Goal: Task Accomplishment & Management: Complete application form

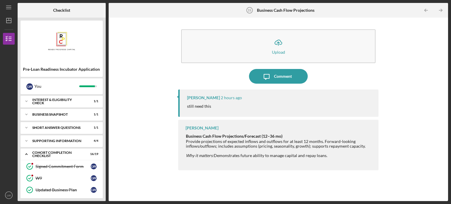
scroll to position [72, 0]
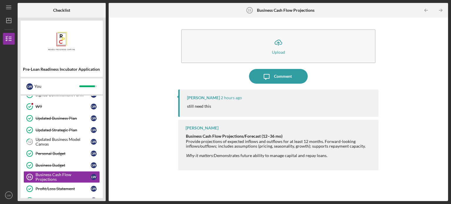
drag, startPoint x: 0, startPoint y: 0, endPoint x: 405, endPoint y: 37, distance: 406.7
click at [405, 37] on div "Icon/Upload Upload Icon/Message Comment [PERSON_NAME] 2 hours ago still need th…" at bounding box center [279, 110] width 334 height 178
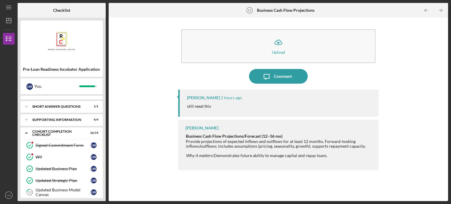
scroll to position [13, 0]
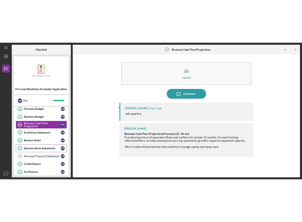
scroll to position [125, 0]
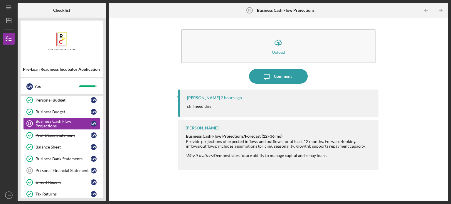
click at [62, 122] on div "Business Cash Flow Projections" at bounding box center [63, 123] width 55 height 9
drag, startPoint x: 333, startPoint y: 156, endPoint x: 185, endPoint y: 136, distance: 149.3
click at [185, 136] on div "Kai Dumont Business Cash Flow Projections/Forecast (12–36 mo) Provide projectio…" at bounding box center [278, 145] width 200 height 51
copy div "Business Cash Flow Projections/Forecast (12–36 mo) Provide projections of expec…"
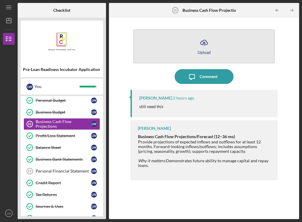
click at [212, 40] on button "Icon/Upload Upload" at bounding box center [203, 46] width 141 height 34
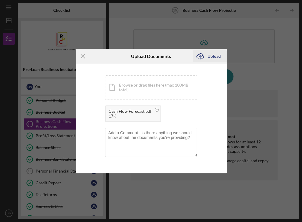
click at [215, 54] on div "Upload" at bounding box center [213, 56] width 13 height 12
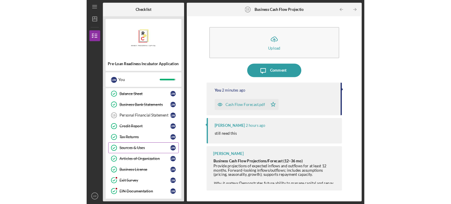
scroll to position [172, 0]
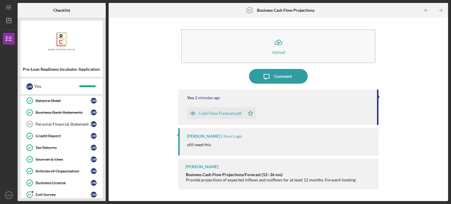
click at [148, 158] on div "Icon/Upload Upload Icon/Message Comment You 2 minutes ago Cash Flow Forecast.pd…" at bounding box center [279, 110] width 334 height 178
click at [71, 100] on div "Balance Sheet" at bounding box center [63, 100] width 55 height 5
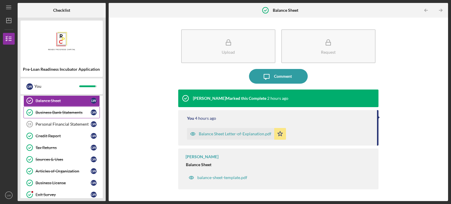
click at [69, 108] on link "Business Bank Statements Business Bank Statements L W" at bounding box center [62, 113] width 76 height 12
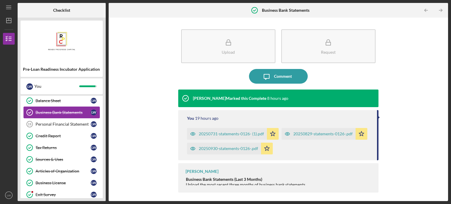
click at [85, 107] on link "Business Bank Statements Business Bank Statements L W" at bounding box center [62, 113] width 76 height 12
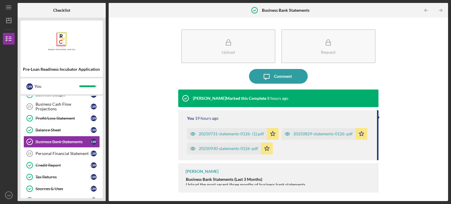
scroll to position [130, 0]
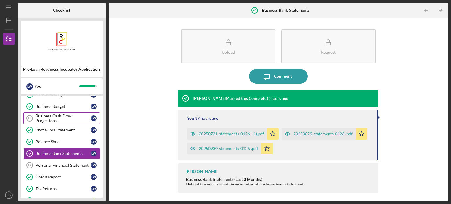
click at [66, 114] on div "Business Cash Flow Projections" at bounding box center [63, 118] width 55 height 9
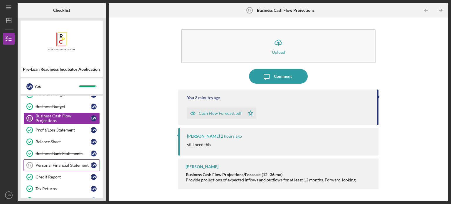
click at [62, 163] on div "Personal Financial Statement" at bounding box center [63, 165] width 55 height 5
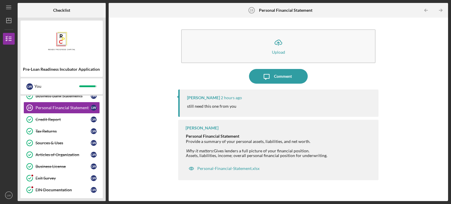
scroll to position [189, 0]
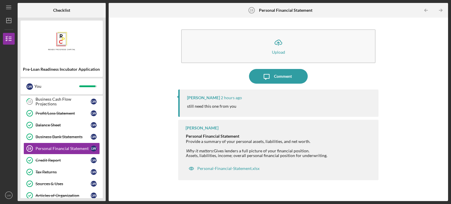
scroll to position [147, 0]
click at [66, 147] on div "Personal Financial Statement" at bounding box center [63, 149] width 55 height 5
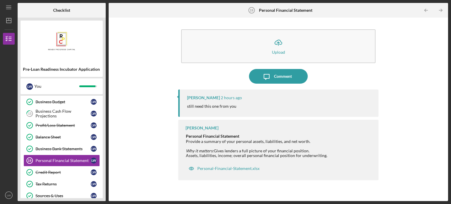
scroll to position [123, 0]
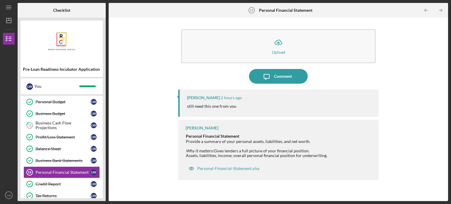
click at [101, 169] on div "Signed Commitment Form Signed Commitment Form L W W9 W9 L W Updated Business Pl…" at bounding box center [62, 150] width 82 height 226
click at [83, 167] on link "Personal Financial Statement 19 Personal Financial Statement L W" at bounding box center [62, 173] width 76 height 12
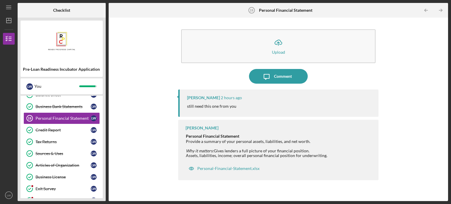
scroll to position [189, 0]
